Goal: Task Accomplishment & Management: Manage account settings

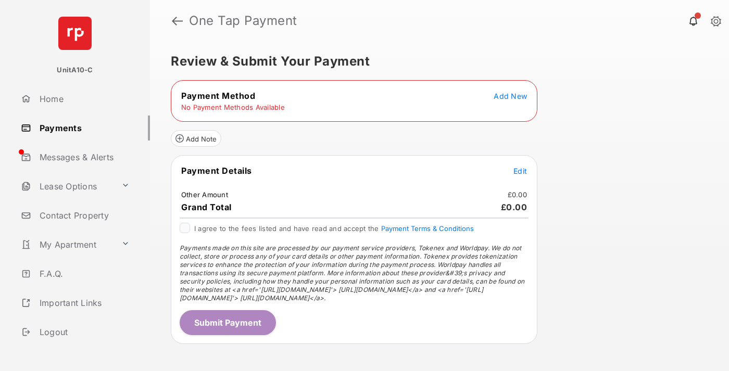
click at [510, 96] on span "Add New" at bounding box center [510, 96] width 33 height 9
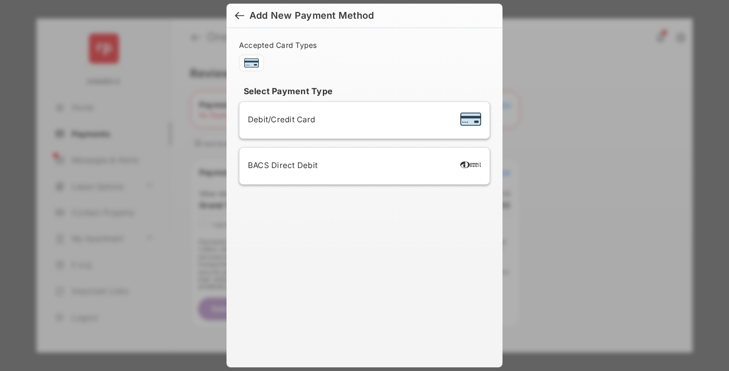
click at [279, 119] on span "Debit/Credit Card" at bounding box center [281, 120] width 67 height 10
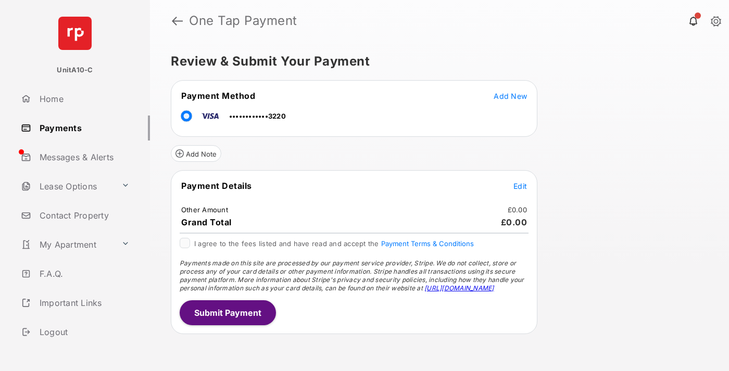
click at [520, 186] on span "Edit" at bounding box center [520, 186] width 14 height 9
